Goal: Information Seeking & Learning: Find specific fact

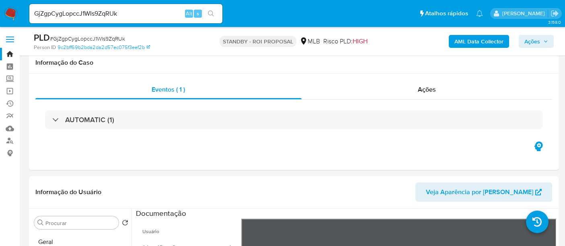
select select "10"
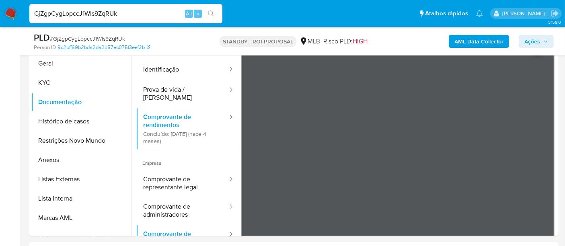
drag, startPoint x: 131, startPoint y: 12, endPoint x: 0, endPoint y: 17, distance: 131.2
click at [0, 17] on nav "Pausado Ver notificaciones GjZgpCygLopccJ1WIs9ZqRUk Alt s Atalhos rápidos Presi…" at bounding box center [282, 13] width 565 height 27
paste input "XLnwhMg19Oz1KIhEJ6DUY9ma"
type input "XLnwhMg19Oz1KIhEJ6DUY9ma"
click at [210, 12] on icon "search-icon" at bounding box center [211, 13] width 6 height 6
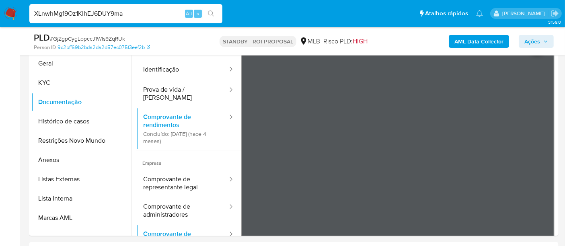
drag, startPoint x: 140, startPoint y: 15, endPoint x: 0, endPoint y: 14, distance: 139.9
click at [0, 14] on nav "Pausado Ver notificaciones XLnwhMg19Oz1KIhEJ6DUY9ma Alt s Atalhos rápidos Presi…" at bounding box center [282, 13] width 565 height 27
click at [212, 12] on icon "search-icon" at bounding box center [211, 13] width 6 height 6
click at [7, 14] on img at bounding box center [11, 14] width 14 height 14
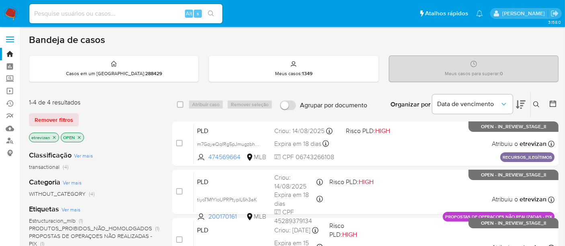
click at [107, 10] on input at bounding box center [125, 13] width 193 height 10
paste input "XLnwhMg19Oz1KIhEJ6DUY9ma"
type input "XLnwhMg19Oz1KIhEJ6DUY9ma"
click at [215, 8] on button "search-icon" at bounding box center [211, 13] width 16 height 11
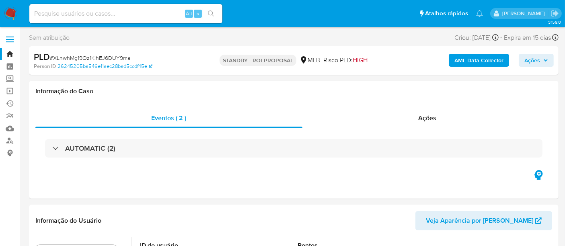
select select "10"
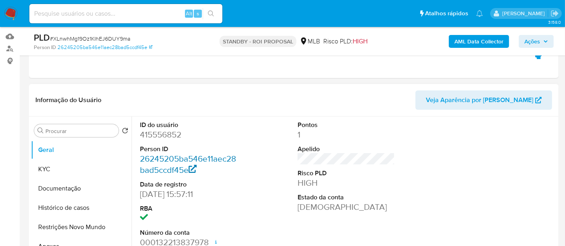
scroll to position [134, 0]
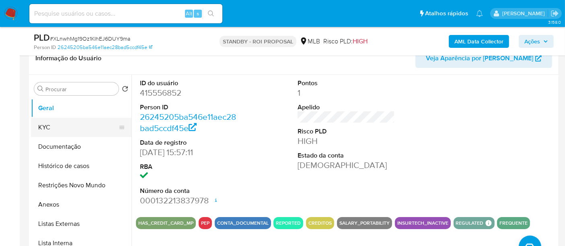
click at [57, 123] on button "KYC" at bounding box center [78, 127] width 94 height 19
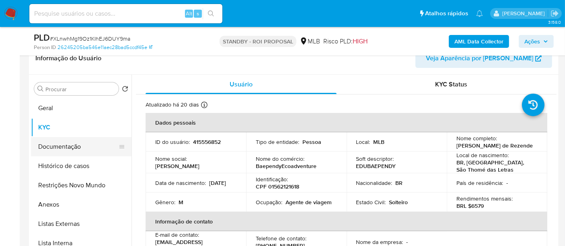
click at [60, 148] on button "Documentação" at bounding box center [78, 146] width 94 height 19
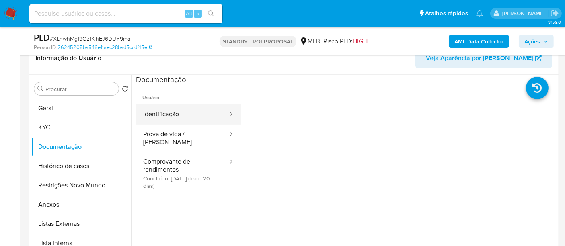
click at [183, 115] on button "Identificação" at bounding box center [182, 114] width 92 height 21
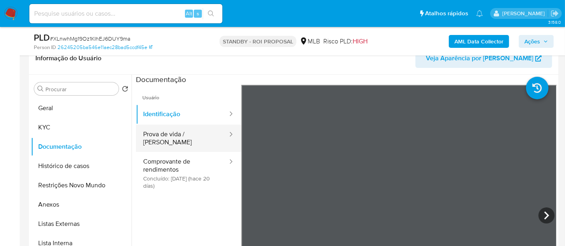
click at [191, 136] on button "Prova de vida / [PERSON_NAME]" at bounding box center [182, 138] width 92 height 27
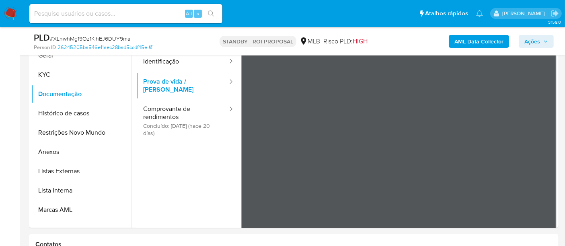
scroll to position [191, 0]
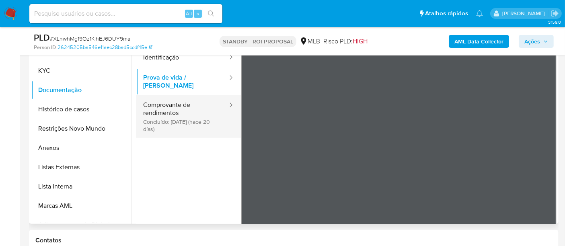
click at [173, 99] on button "Comprovante de rendimentos Concluído: [DATE] (hace 20 días)" at bounding box center [182, 116] width 92 height 43
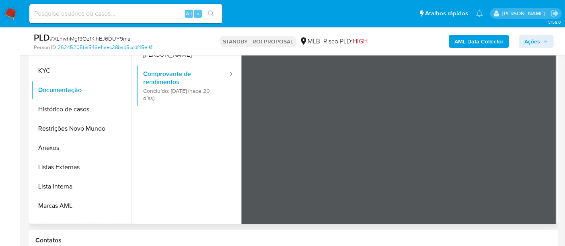
scroll to position [68, 0]
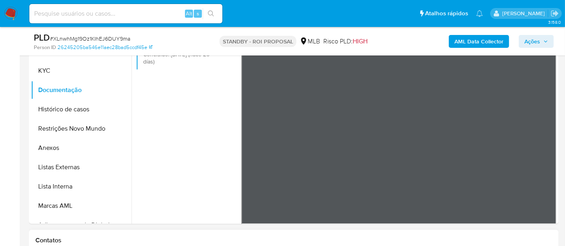
drag, startPoint x: 47, startPoint y: 71, endPoint x: 126, endPoint y: 82, distance: 79.5
click at [48, 71] on button "KYC" at bounding box center [81, 70] width 101 height 19
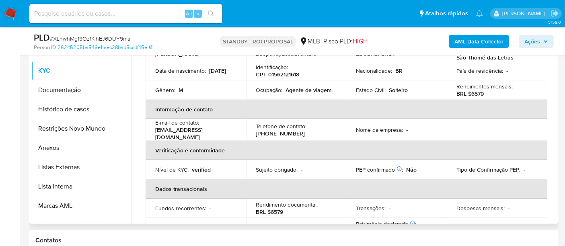
scroll to position [45, 0]
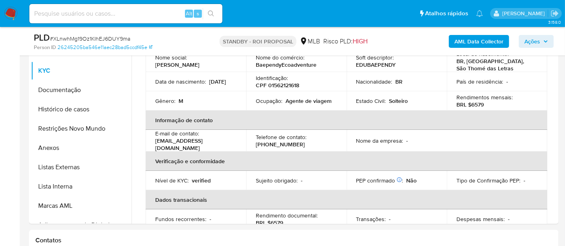
click at [114, 16] on input at bounding box center [125, 13] width 193 height 10
paste input "vMxuWYXKSV45LZj7LvYdWaFO"
type input "vMxuWYXKSV45LZj7LvYdWaFO"
click at [209, 7] on div "vMxuWYXKSV45LZj7LvYdWaFO Alt s" at bounding box center [125, 13] width 193 height 19
click at [212, 10] on icon "search-icon" at bounding box center [211, 13] width 6 height 6
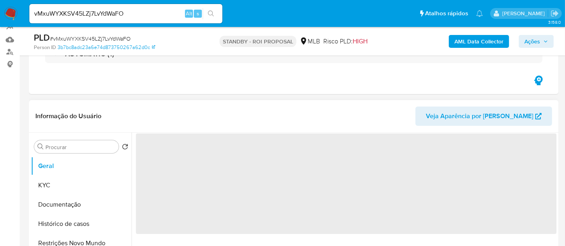
scroll to position [89, 0]
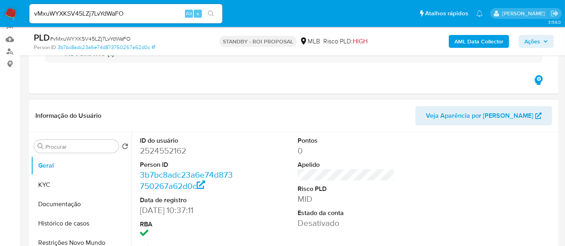
select select "10"
click at [55, 185] on button "KYC" at bounding box center [78, 184] width 94 height 19
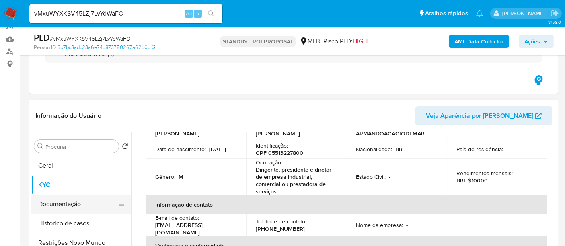
click at [64, 206] on button "Documentação" at bounding box center [78, 204] width 94 height 19
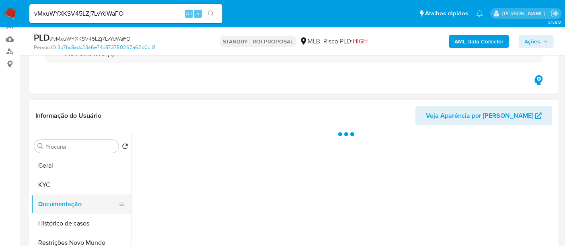
scroll to position [0, 0]
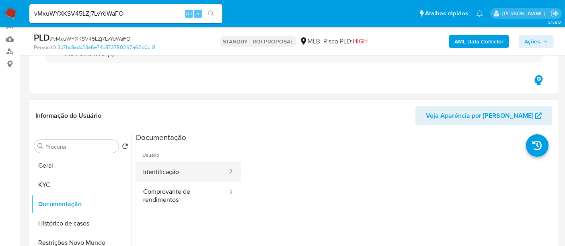
click at [178, 166] on button "Identificação" at bounding box center [182, 172] width 92 height 21
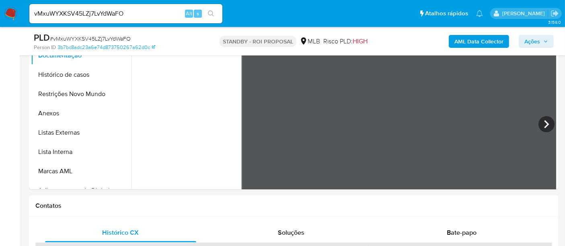
scroll to position [247, 0]
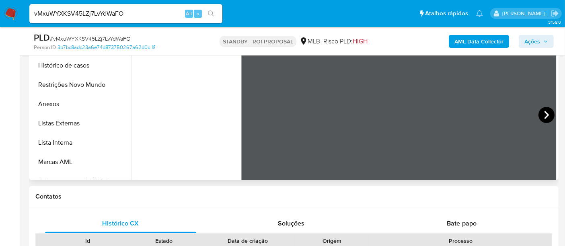
click at [540, 116] on icon at bounding box center [546, 115] width 16 height 16
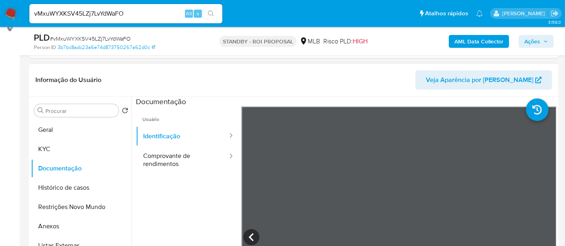
scroll to position [116, 0]
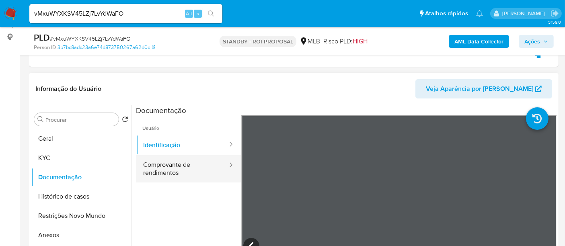
click at [154, 170] on button "Comprovante de rendimentos" at bounding box center [182, 168] width 92 height 27
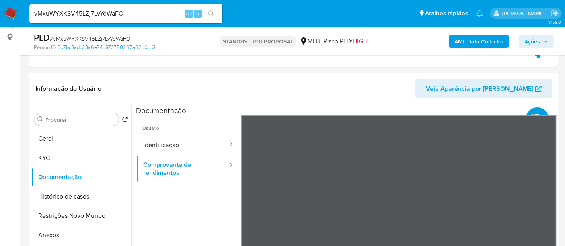
click at [56, 138] on button "Geral" at bounding box center [78, 138] width 94 height 19
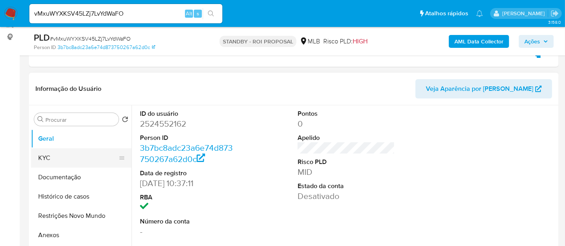
click at [56, 160] on button "KYC" at bounding box center [78, 157] width 94 height 19
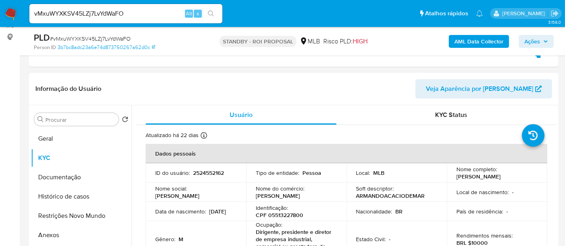
drag, startPoint x: 154, startPoint y: 216, endPoint x: 193, endPoint y: 216, distance: 38.6
click at [193, 216] on td "Data de nascimento : [DEMOGRAPHIC_DATA]" at bounding box center [196, 211] width 101 height 19
copy p "[DATE]"
drag, startPoint x: 133, startPoint y: 15, endPoint x: 0, endPoint y: 17, distance: 133.1
click at [0, 17] on nav "Pausado Ver notificaciones vMxuWYXKSV45LZj7LvYdWaFO Alt s Atalhos rápidos Presi…" at bounding box center [282, 13] width 565 height 27
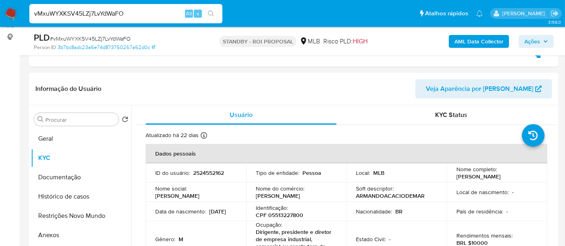
paste input "ac0UamFwVm6zNfxamP60nK7P"
type input "ac0UamFwVm6zNfxamP60nK7P"
click at [207, 9] on button "search-icon" at bounding box center [211, 13] width 16 height 11
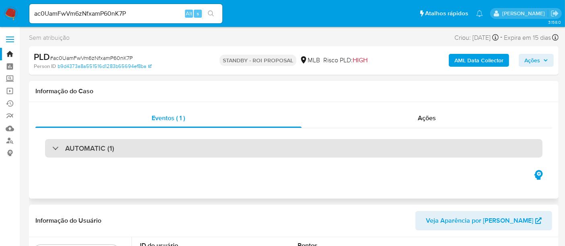
select select "10"
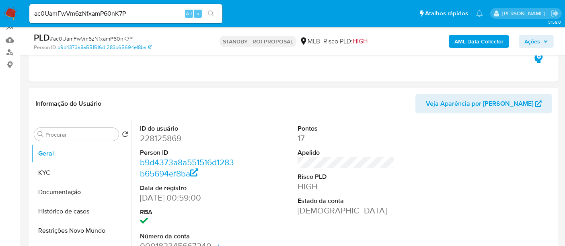
scroll to position [89, 0]
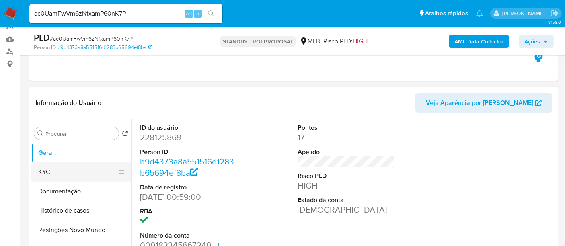
click at [57, 168] on button "KYC" at bounding box center [78, 171] width 94 height 19
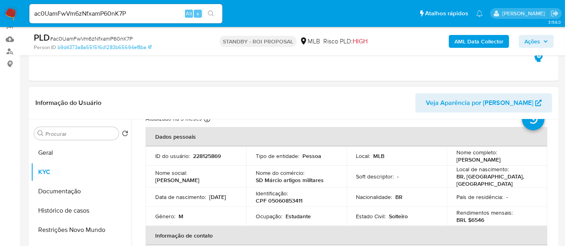
scroll to position [45, 0]
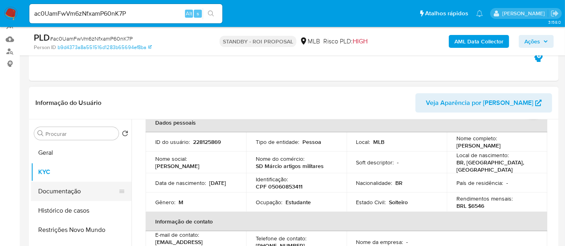
click at [68, 191] on button "Documentação" at bounding box center [78, 191] width 94 height 19
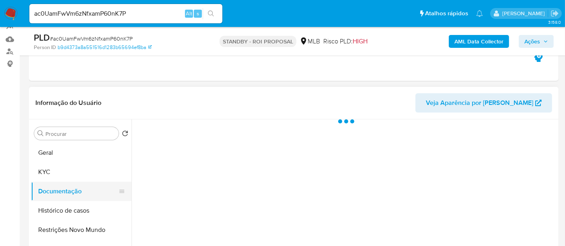
scroll to position [0, 0]
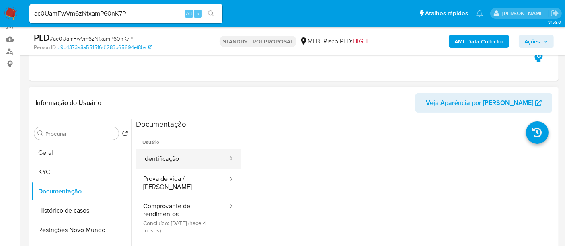
click at [180, 158] on button "Identificação" at bounding box center [182, 159] width 92 height 21
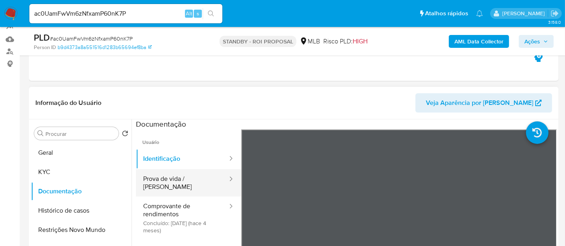
click at [154, 175] on button "Prova de vida / [PERSON_NAME]" at bounding box center [182, 182] width 92 height 27
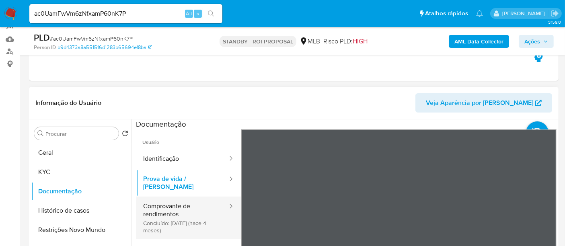
click at [162, 203] on button "Comprovante de rendimentos Concluído: [DATE] (hace 4 meses)" at bounding box center [182, 218] width 92 height 43
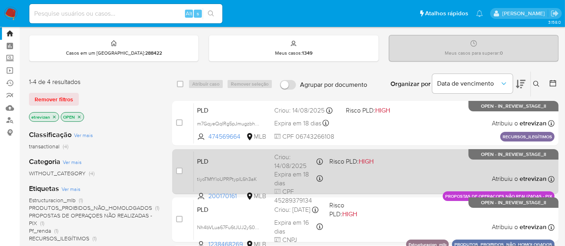
scroll to position [19, 0]
